Goal: Navigation & Orientation: Understand site structure

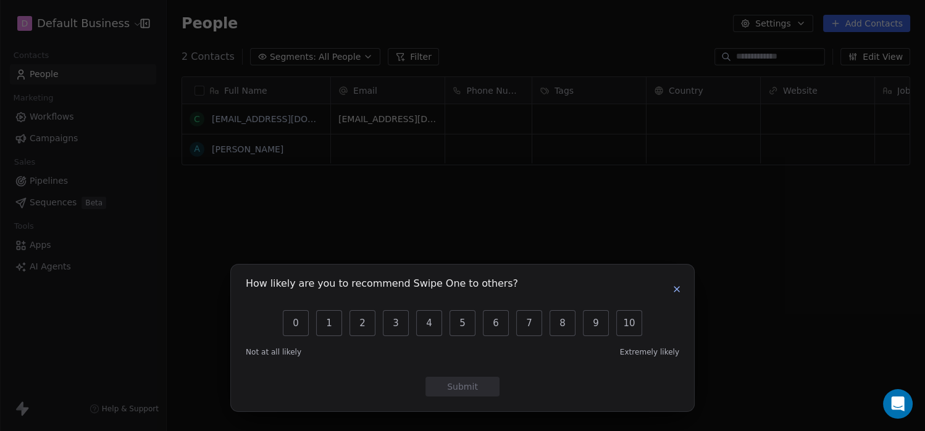
scroll to position [10, 10]
click at [675, 290] on icon "button" at bounding box center [676, 289] width 5 height 5
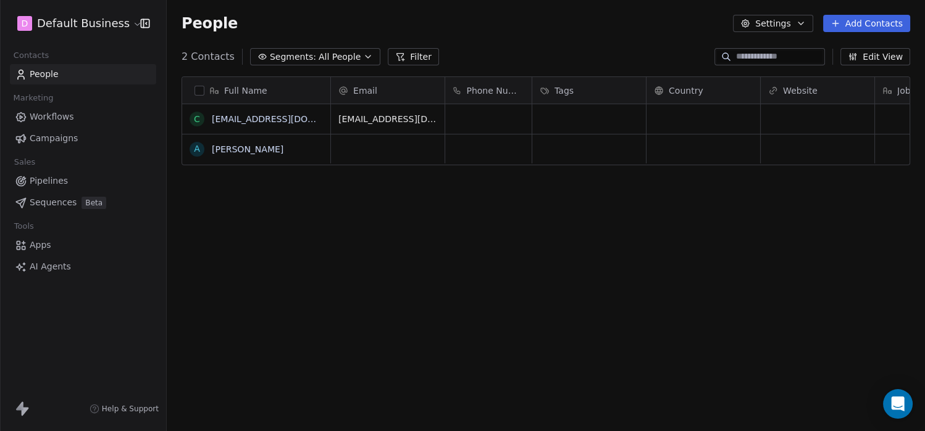
click at [54, 262] on span "AI Agents" at bounding box center [50, 266] width 41 height 13
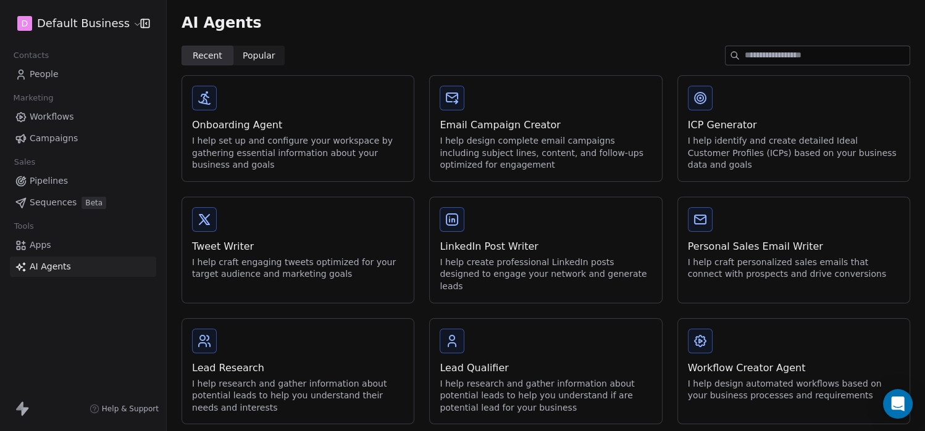
click at [778, 148] on div "I help identify and create detailed Ideal Customer Profiles (ICPs) based on you…" at bounding box center [794, 153] width 212 height 36
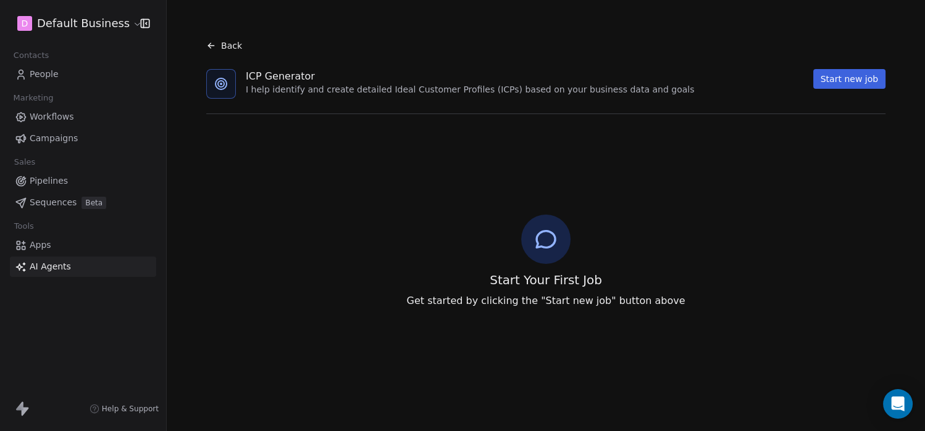
click at [60, 122] on span "Workflows" at bounding box center [52, 116] width 44 height 13
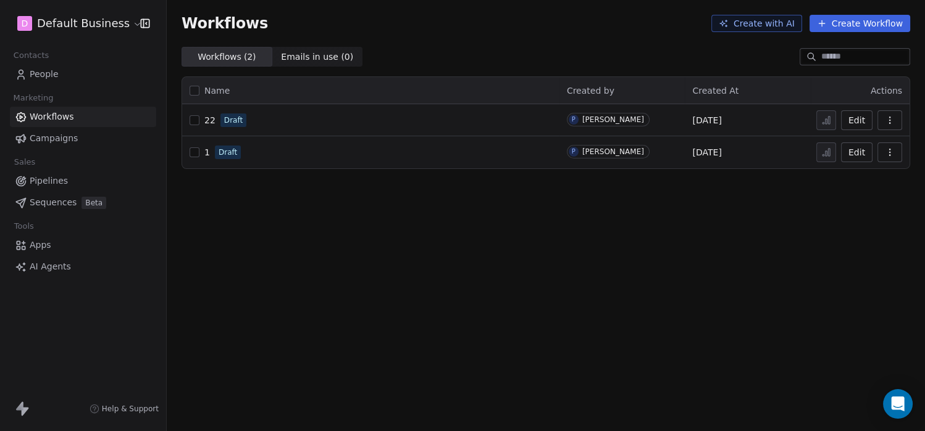
click at [41, 177] on span "Pipelines" at bounding box center [49, 181] width 38 height 13
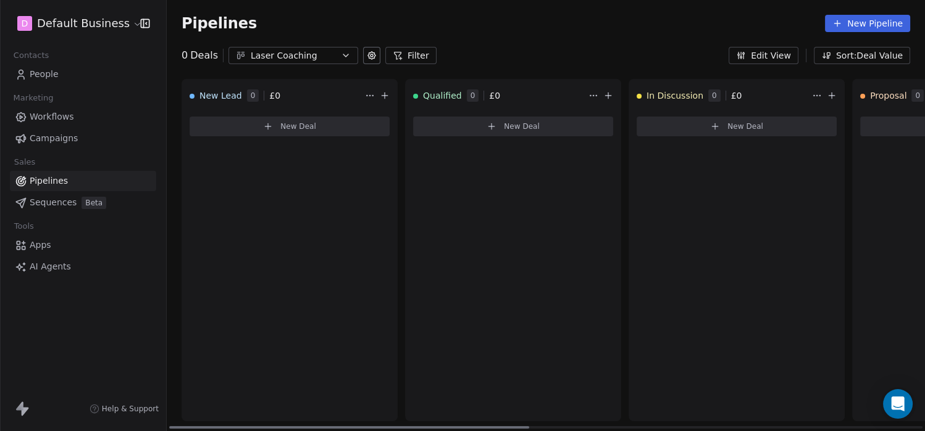
drag, startPoint x: 498, startPoint y: 427, endPoint x: 0, endPoint y: 334, distance: 506.7
click at [169, 388] on div at bounding box center [349, 427] width 360 height 2
click at [11, 205] on link "Sequences Beta" at bounding box center [83, 203] width 146 height 20
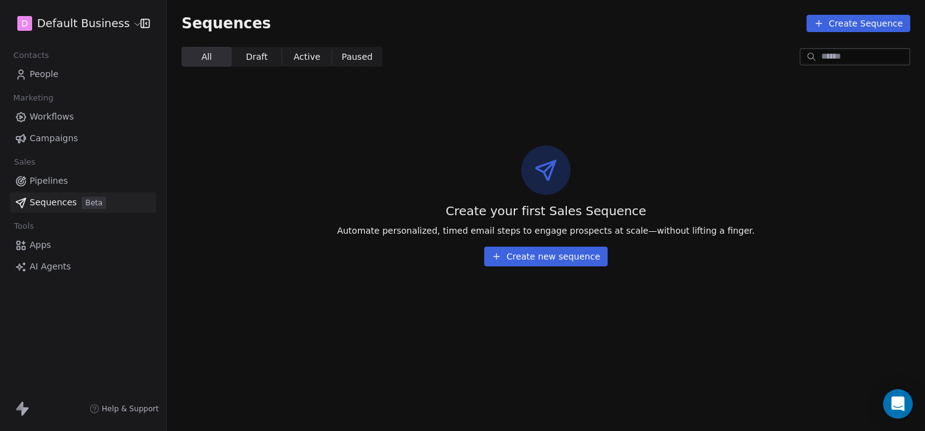
click at [35, 241] on span "Apps" at bounding box center [41, 245] width 22 height 13
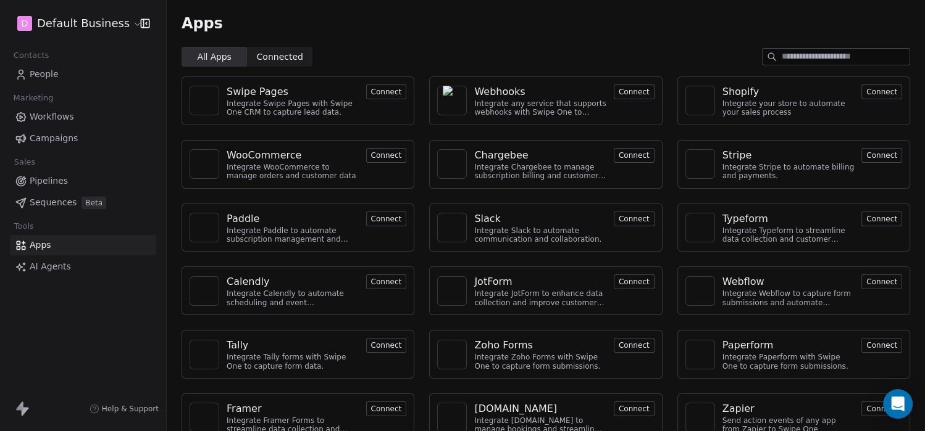
click at [45, 26] on html "D Default Business Contacts People Marketing Workflows Campaigns Sales Pipeline…" at bounding box center [462, 215] width 925 height 431
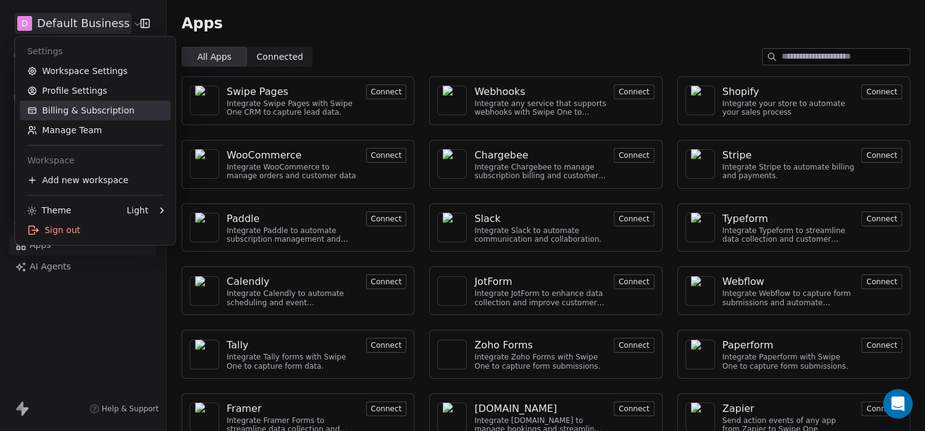
click at [87, 112] on link "Billing & Subscription" at bounding box center [95, 111] width 151 height 20
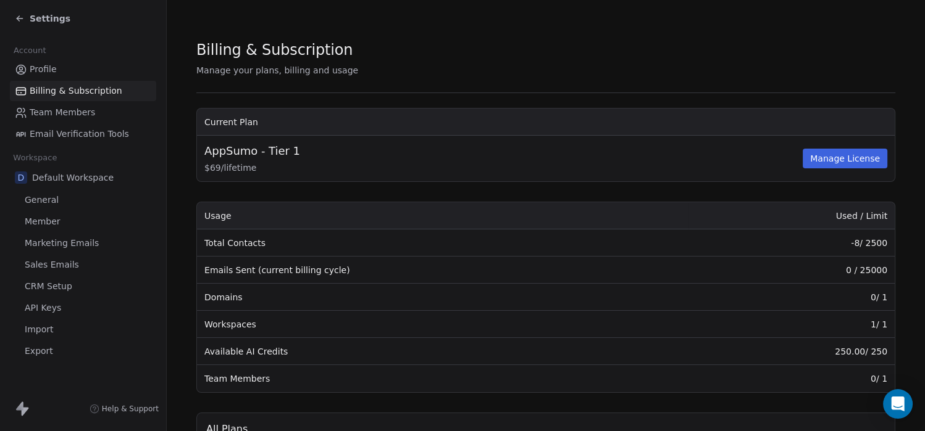
click at [51, 289] on span "CRM Setup" at bounding box center [49, 286] width 48 height 13
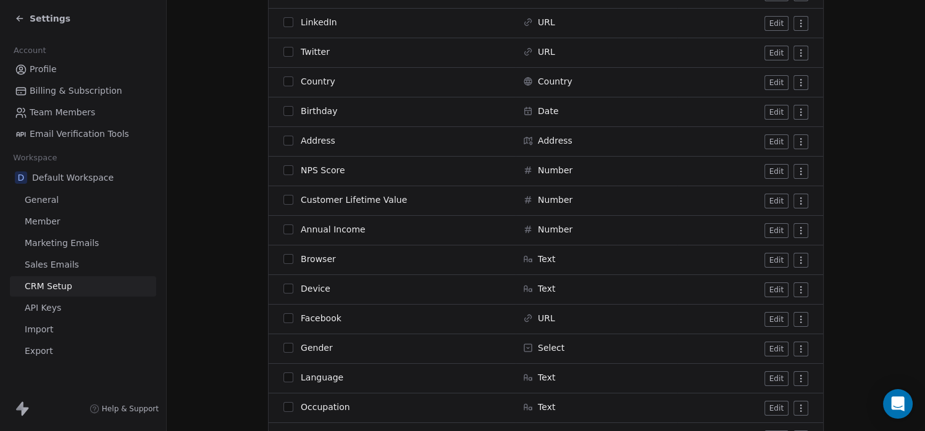
scroll to position [891, 0]
